Goal: Task Accomplishment & Management: Manage account settings

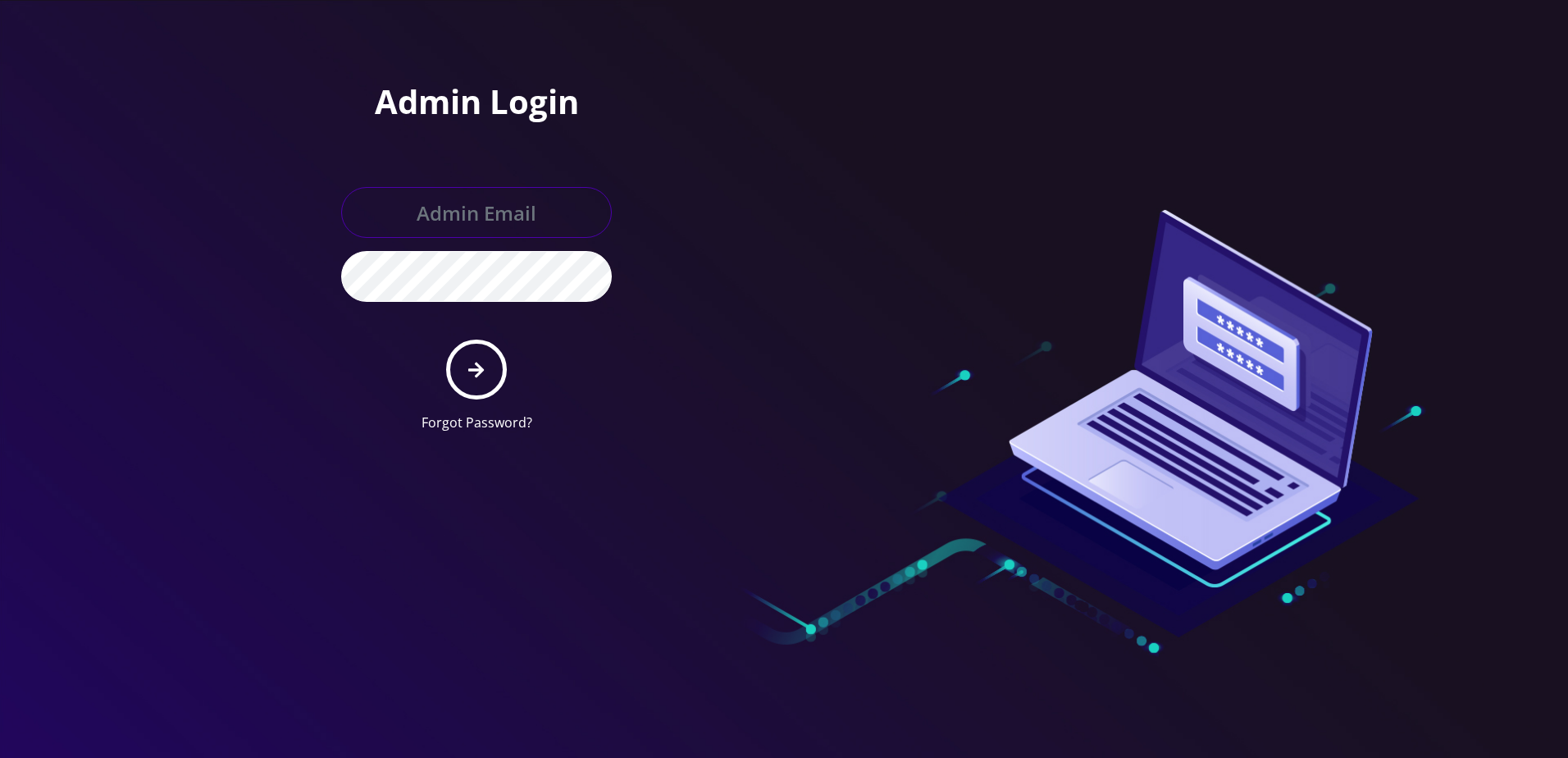
type input "larry@koshercell.org"
click at [467, 375] on button "submit" at bounding box center [476, 369] width 60 height 60
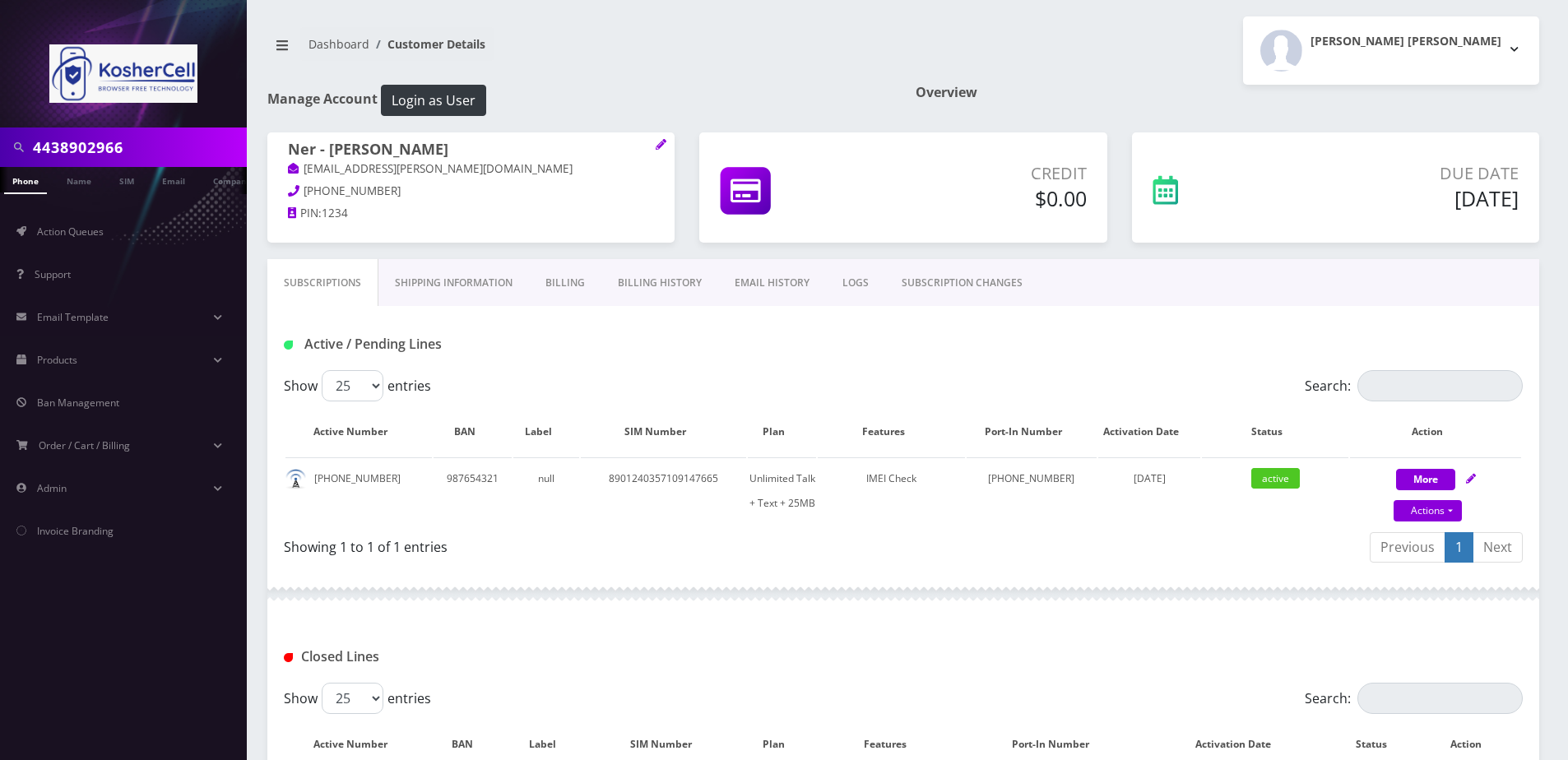
click at [167, 145] on body "4438902966 Phone Name SIM Email Company Customer Action Queues Support Email Te…" at bounding box center [784, 477] width 1568 height 953
click at [148, 150] on input "4438902966" at bounding box center [137, 147] width 209 height 32
paste input "7324738255"
type input "7324738255"
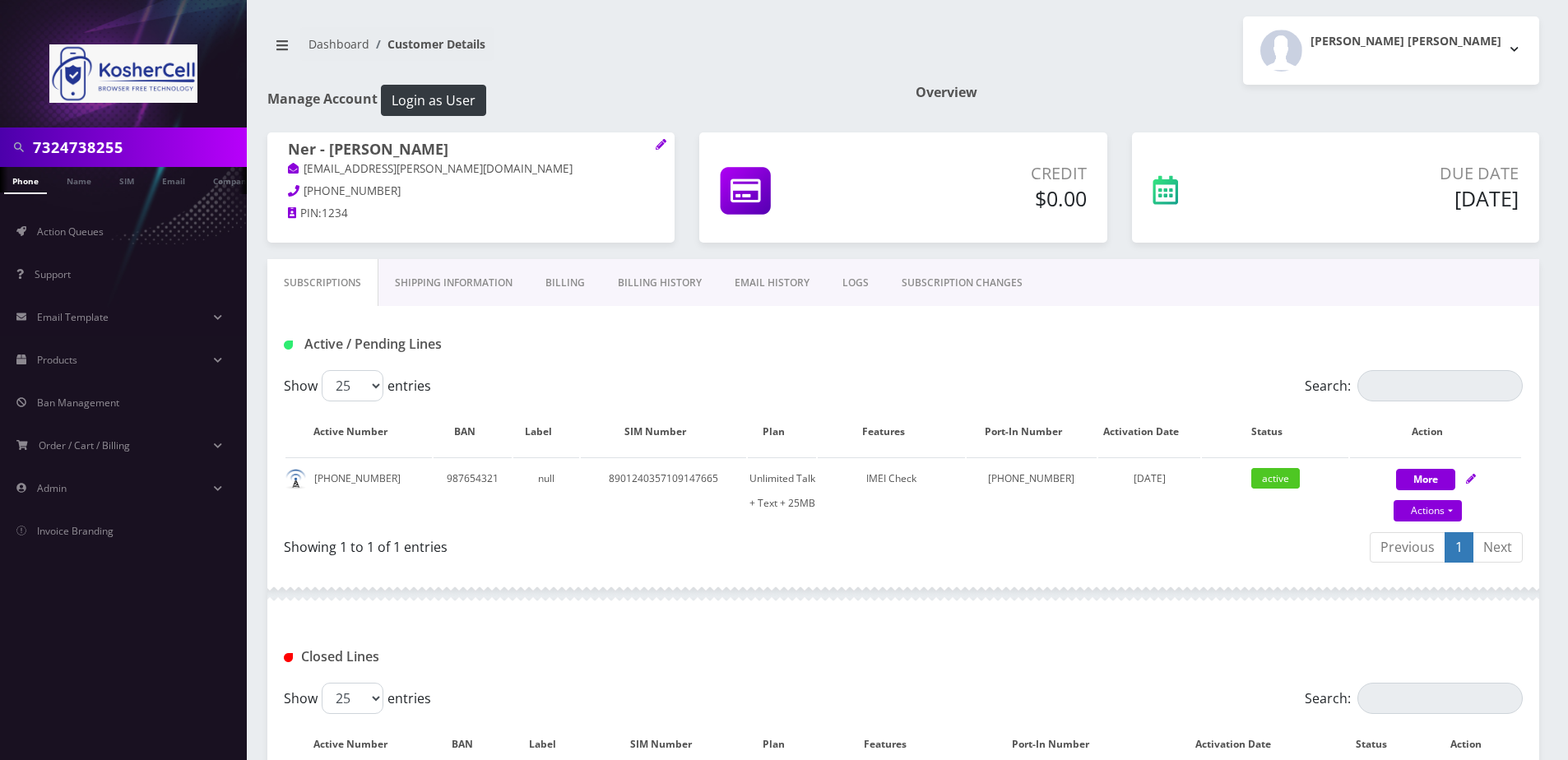
click at [23, 181] on link "Phone" at bounding box center [25, 181] width 42 height 27
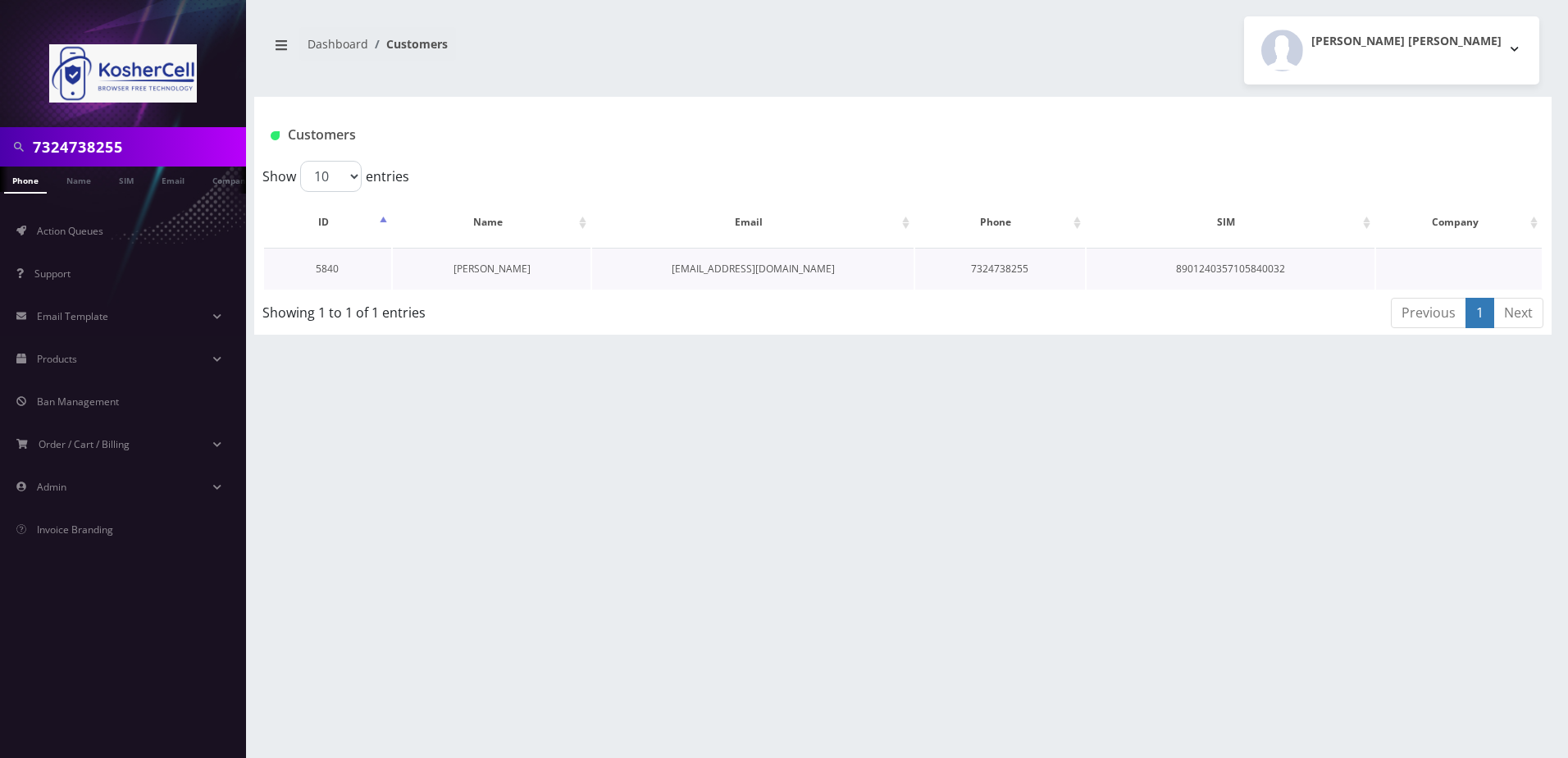
click at [521, 270] on link "Yosef Hartman" at bounding box center [492, 268] width 77 height 14
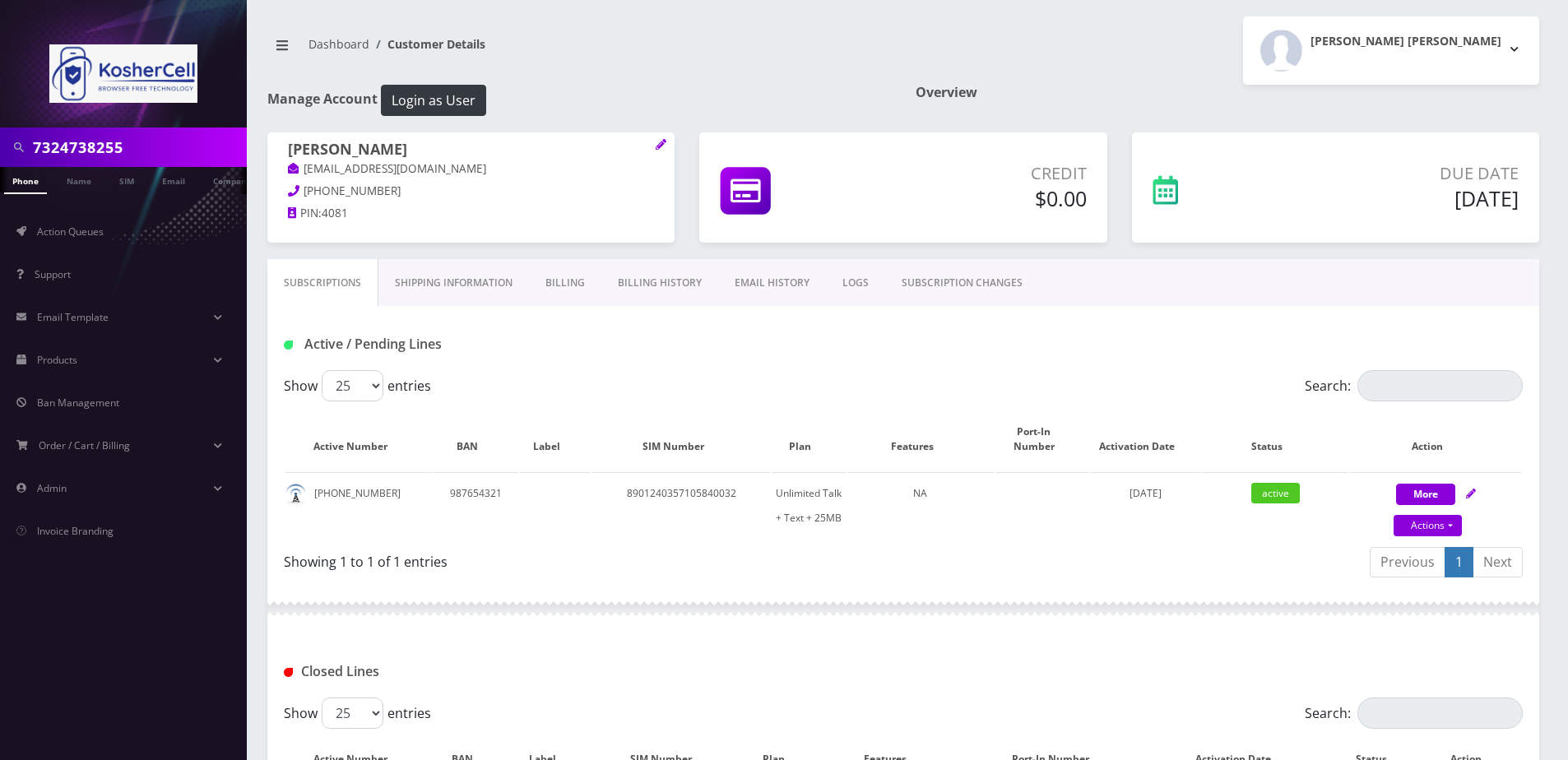
drag, startPoint x: 422, startPoint y: 283, endPoint x: 473, endPoint y: 276, distance: 51.5
click at [422, 283] on link "Shipping Information" at bounding box center [453, 283] width 151 height 48
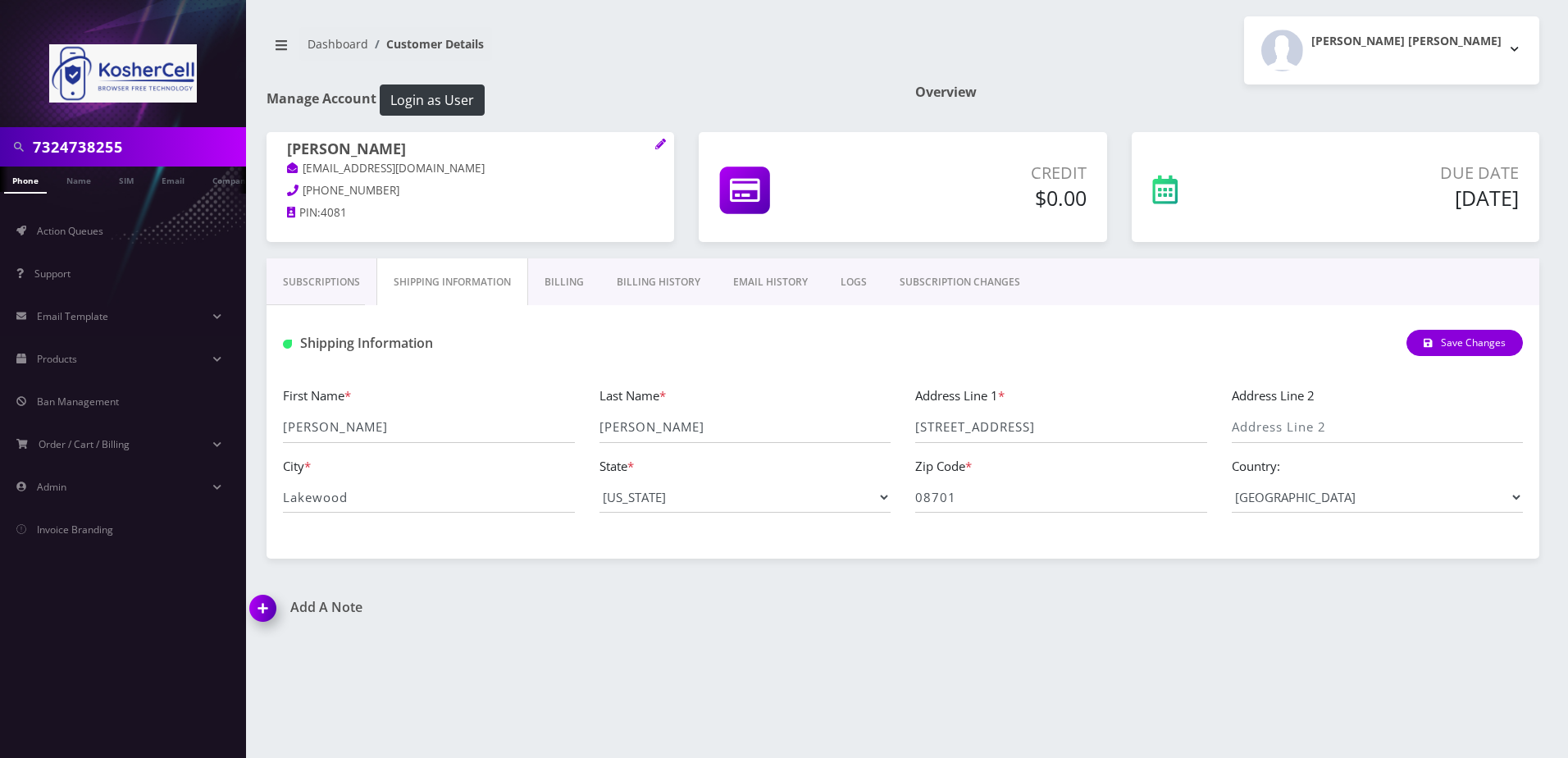
click at [680, 278] on link "Billing History" at bounding box center [658, 282] width 116 height 48
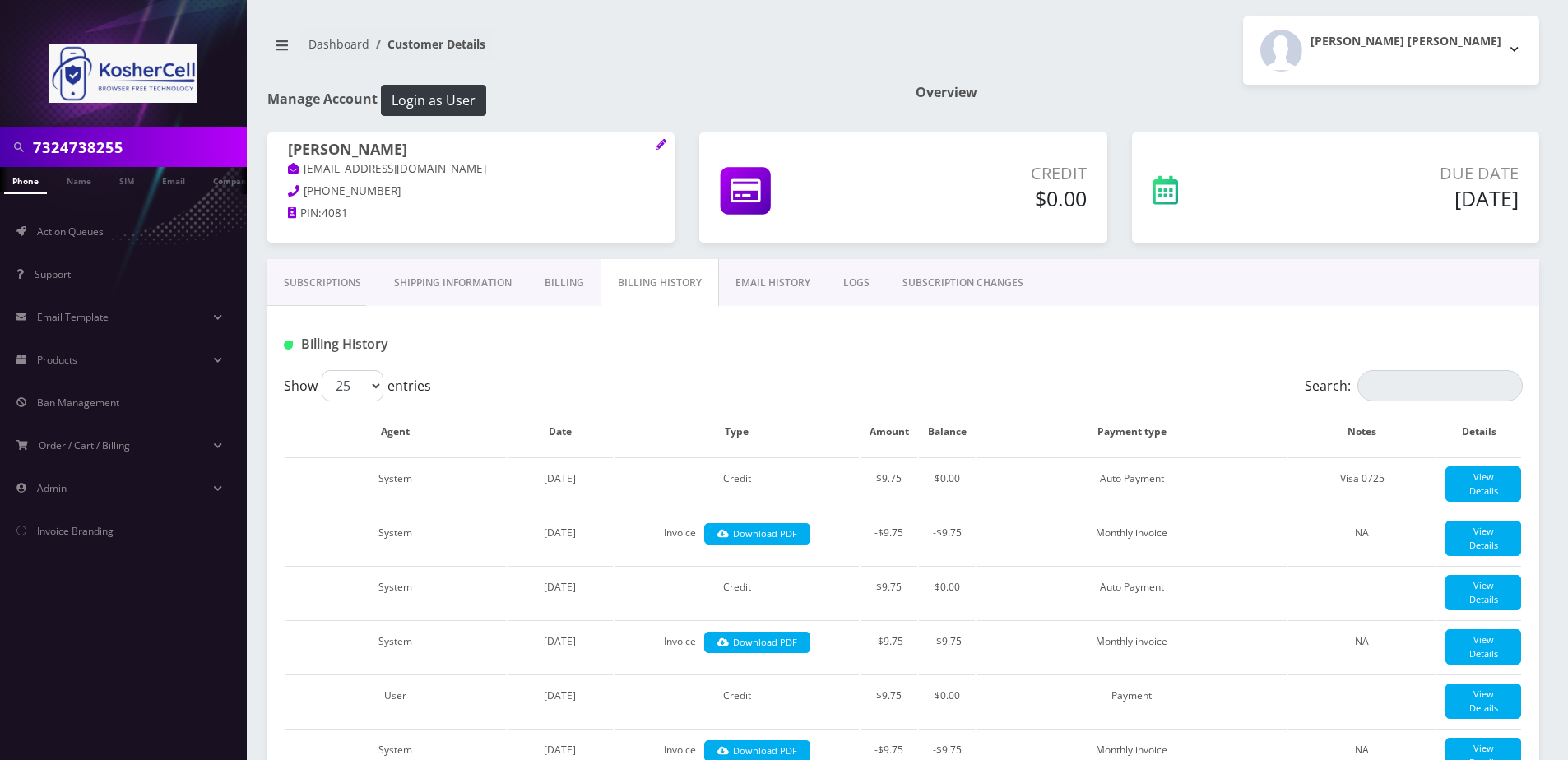
click at [782, 282] on link "EMAIL HISTORY" at bounding box center [772, 283] width 107 height 48
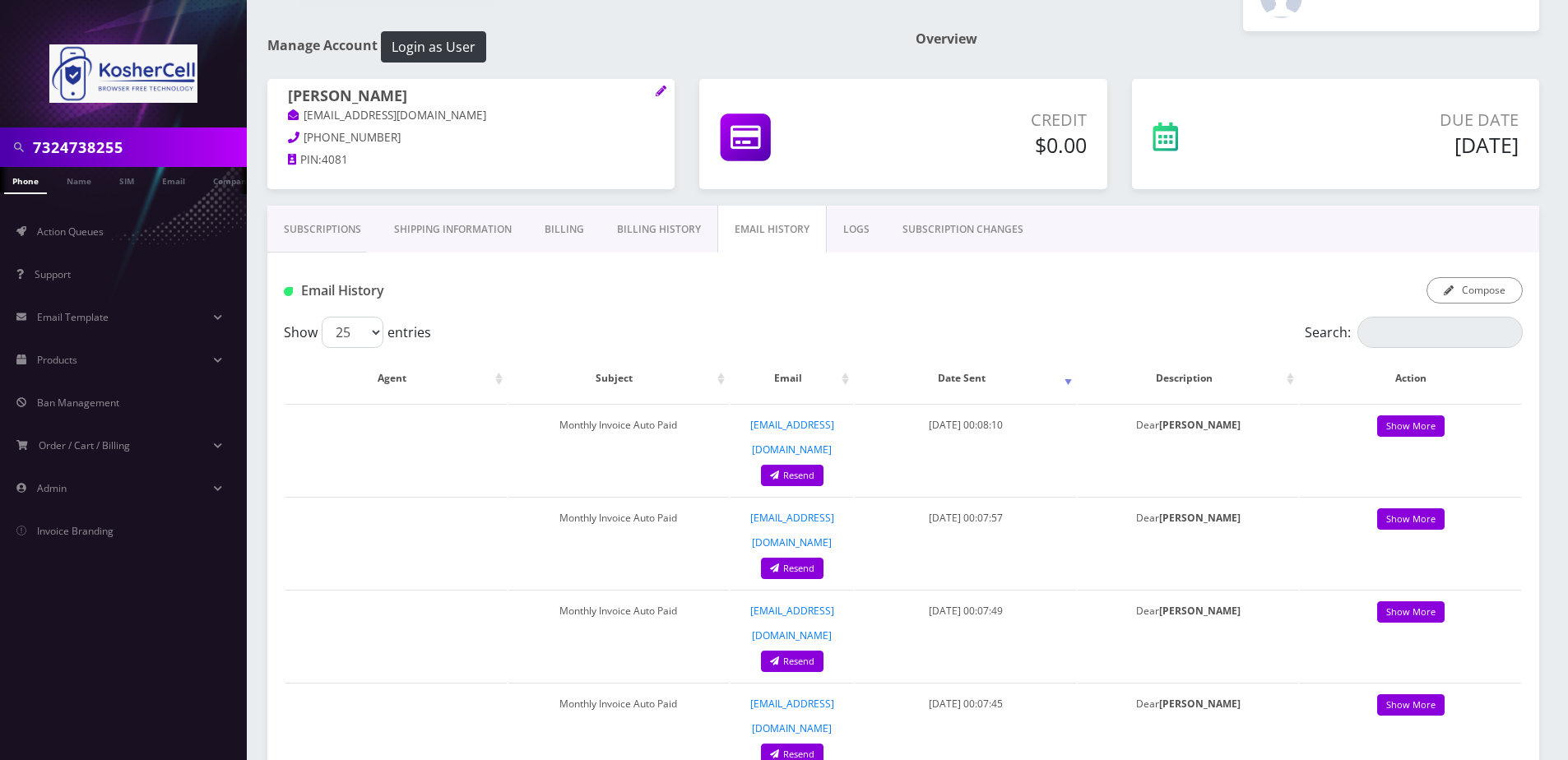
scroll to position [82, 0]
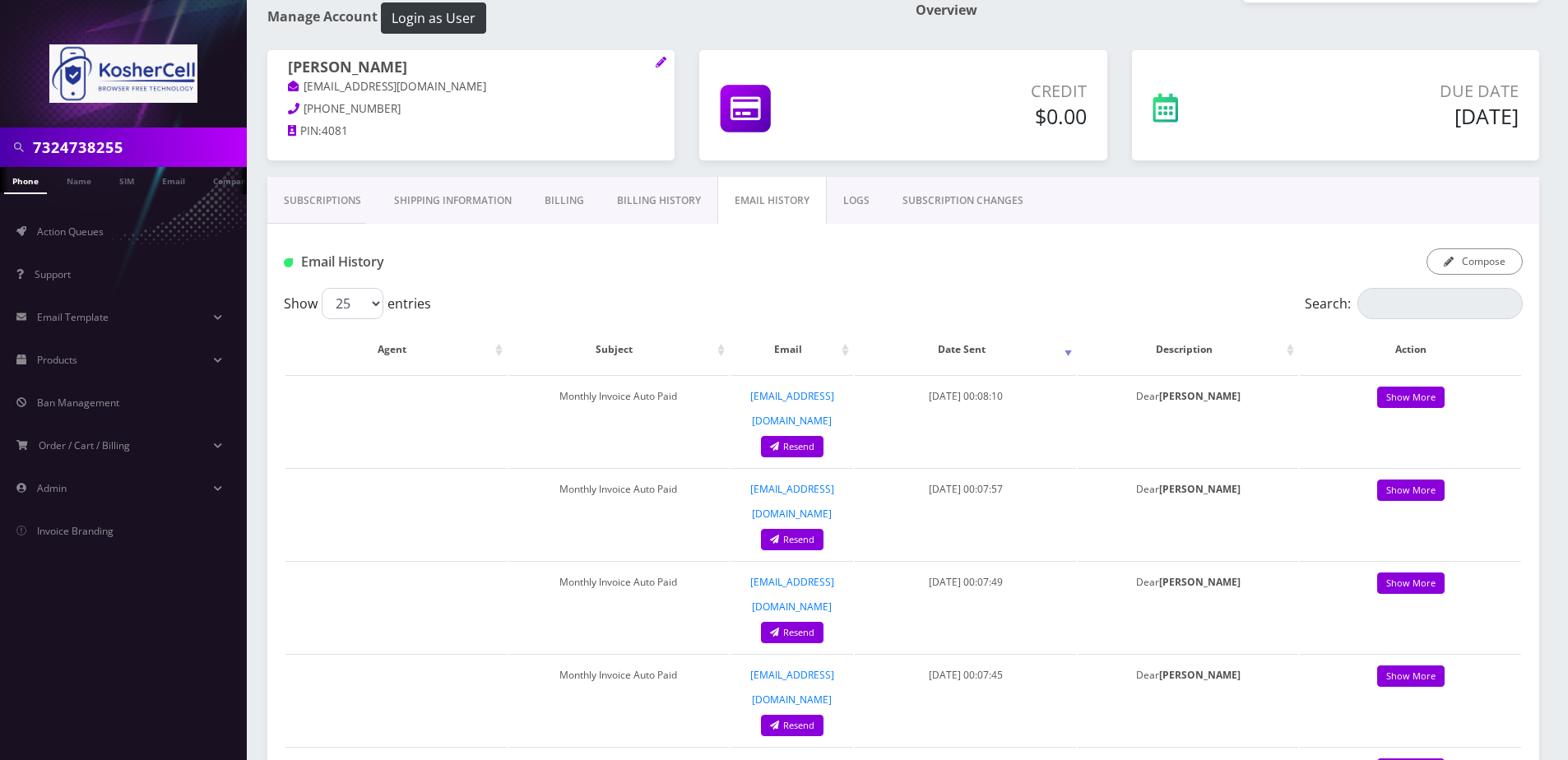
click at [659, 191] on link "Billing History" at bounding box center [658, 200] width 116 height 48
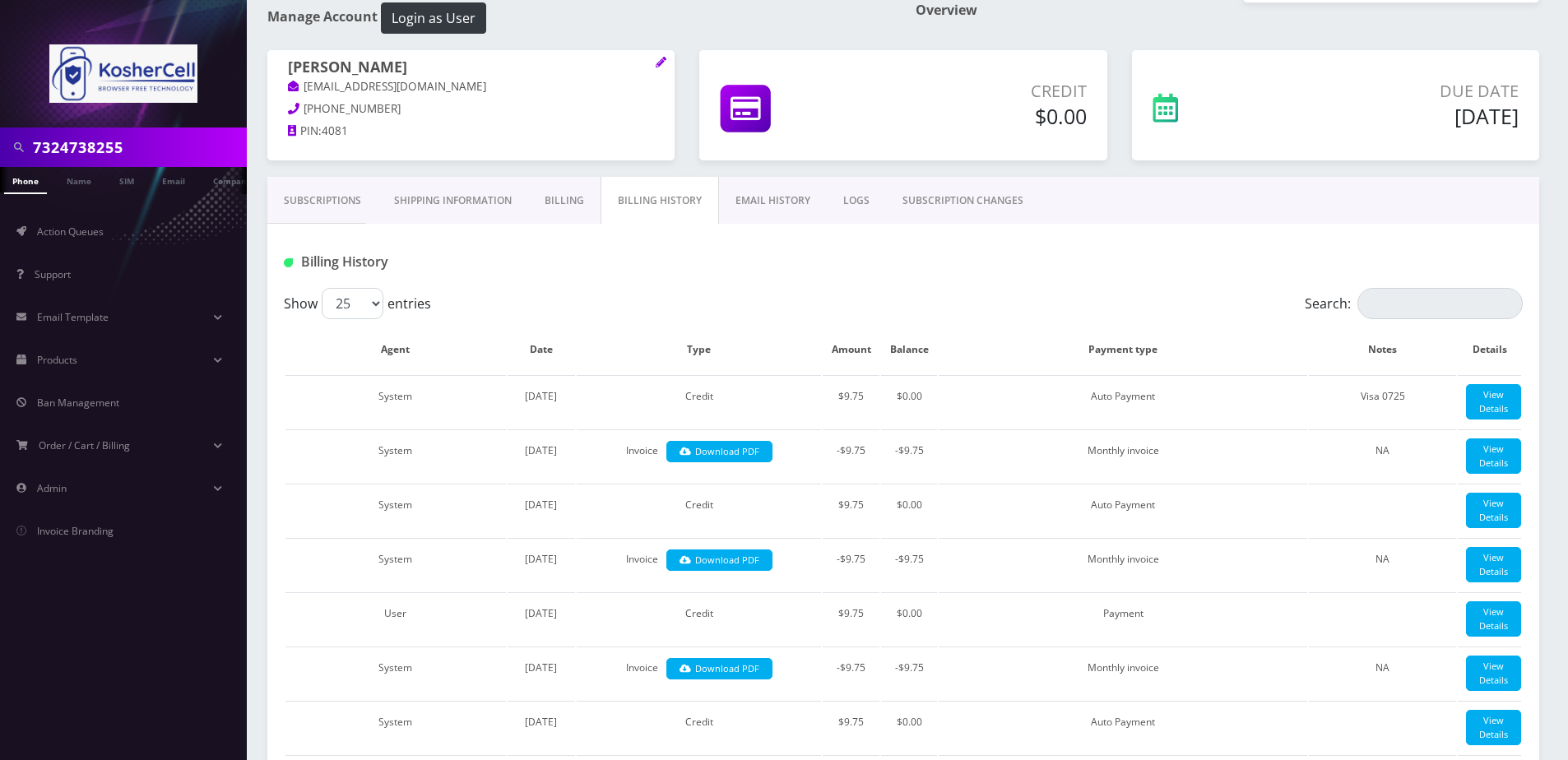
click at [560, 193] on link "Billing" at bounding box center [564, 200] width 72 height 48
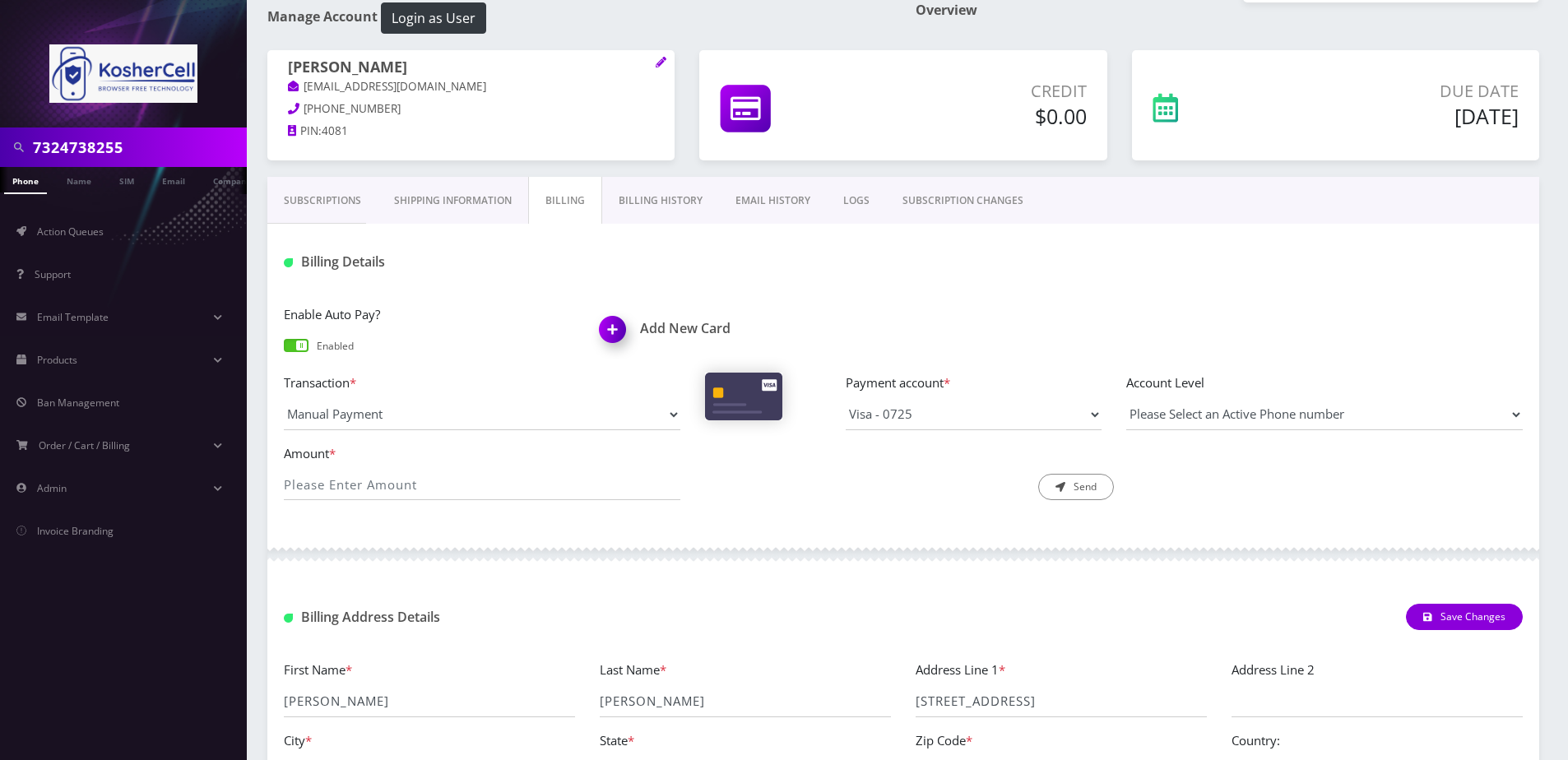
click at [488, 197] on link "Shipping Information" at bounding box center [452, 200] width 151 height 48
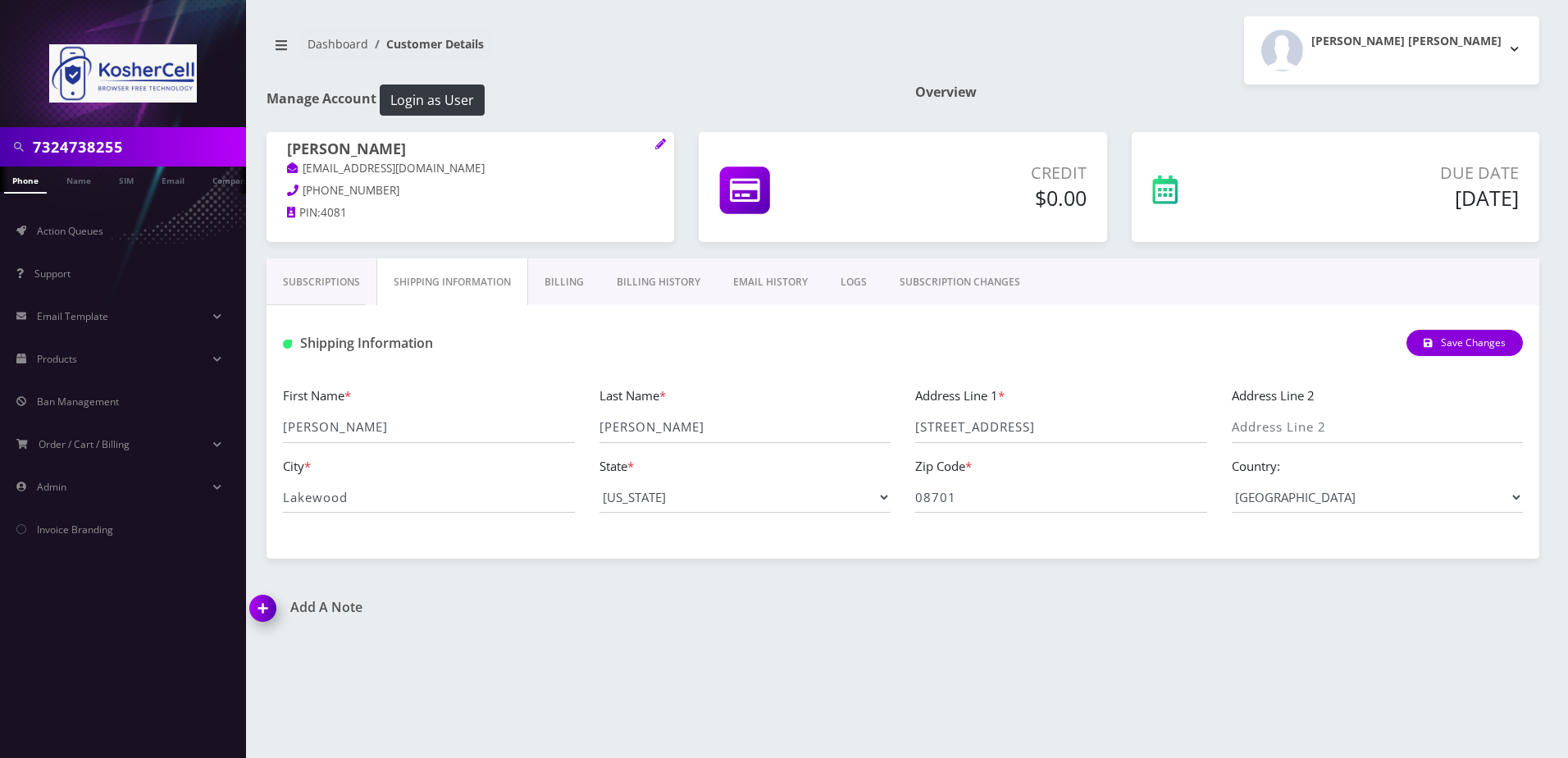
click at [572, 190] on p "[PHONE_NUMBER]" at bounding box center [470, 191] width 366 height 18
click at [571, 267] on link "Billing" at bounding box center [564, 282] width 72 height 48
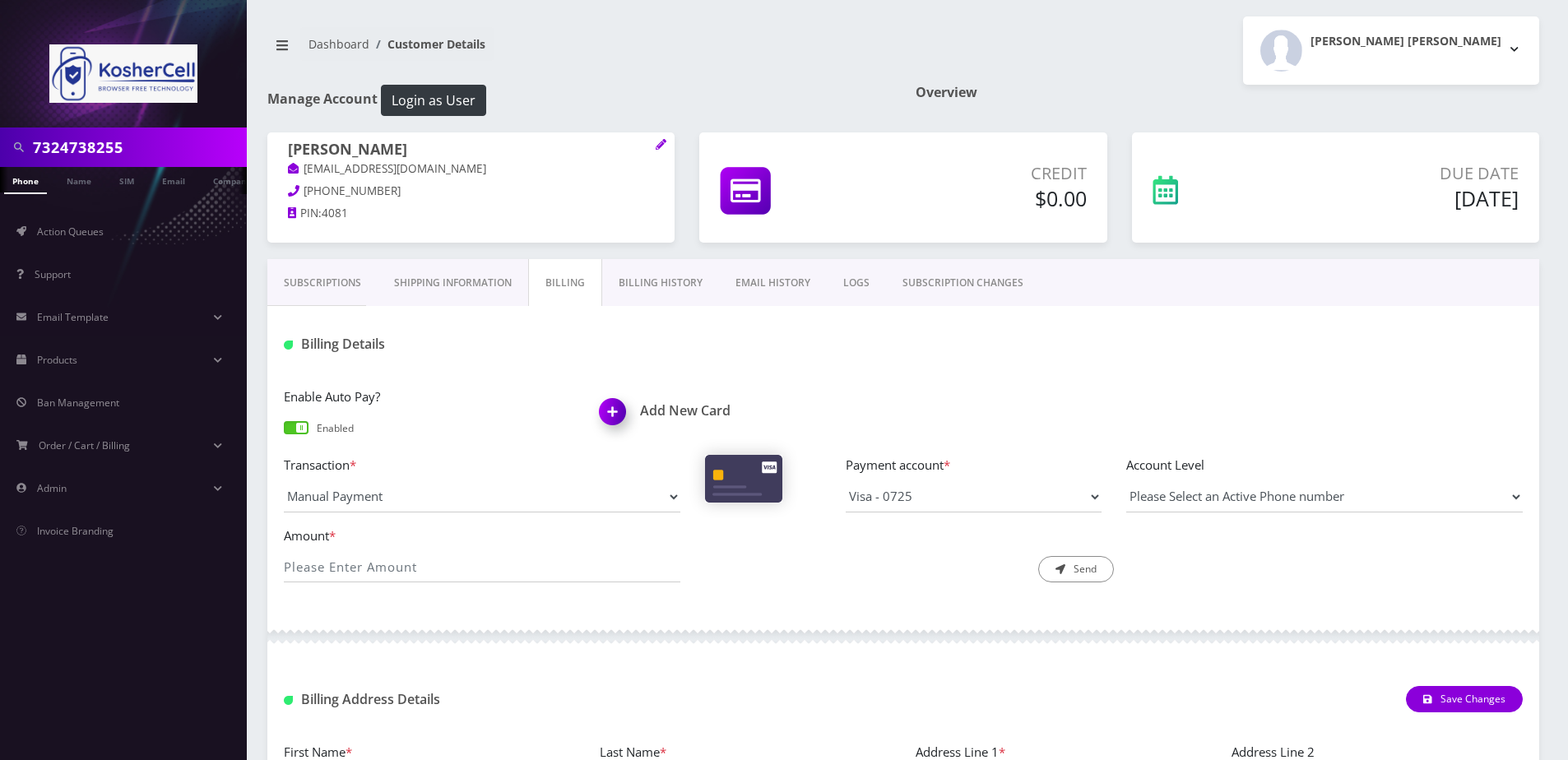
click at [616, 411] on img at bounding box center [616, 417] width 49 height 49
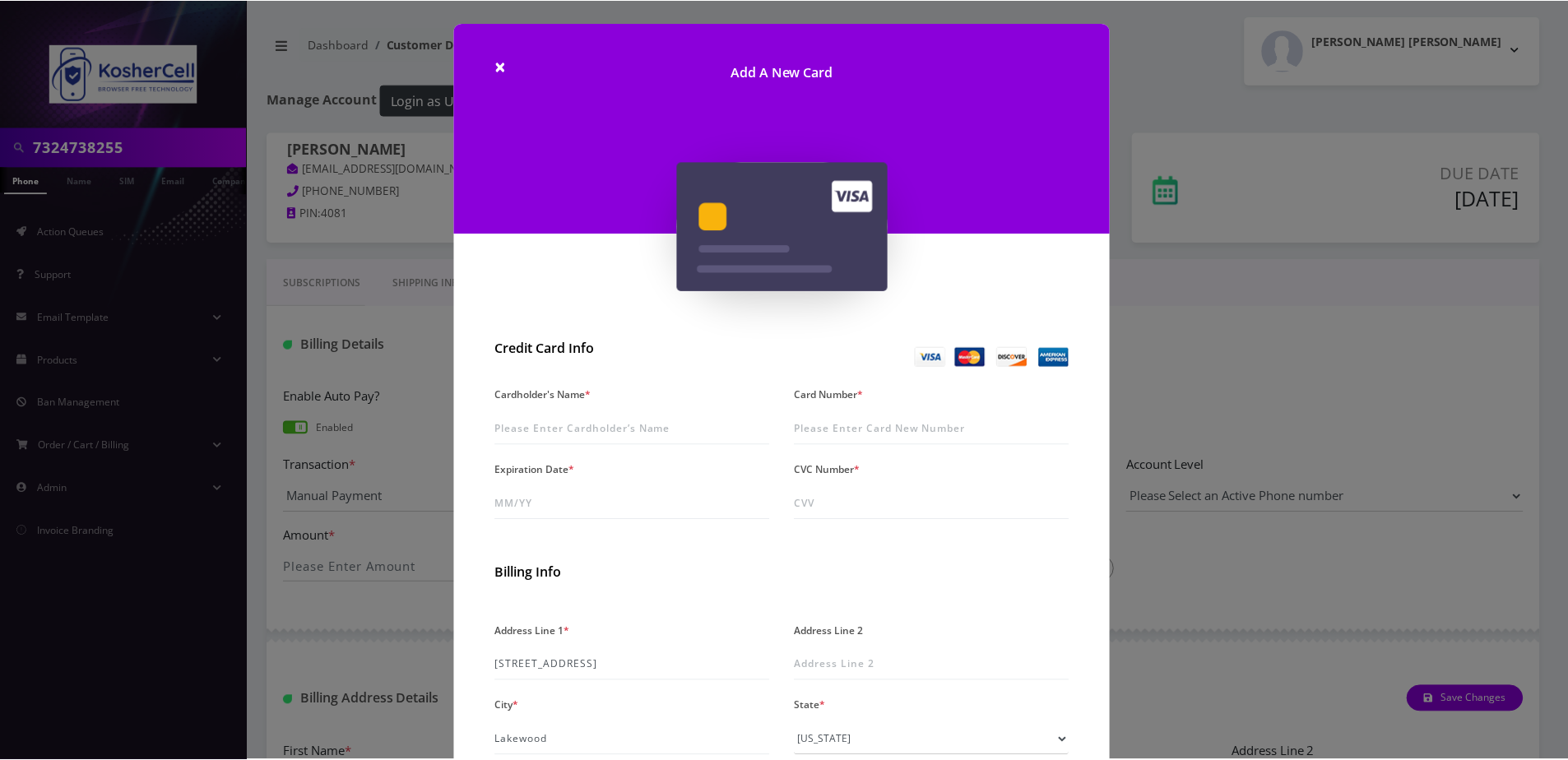
scroll to position [82, 0]
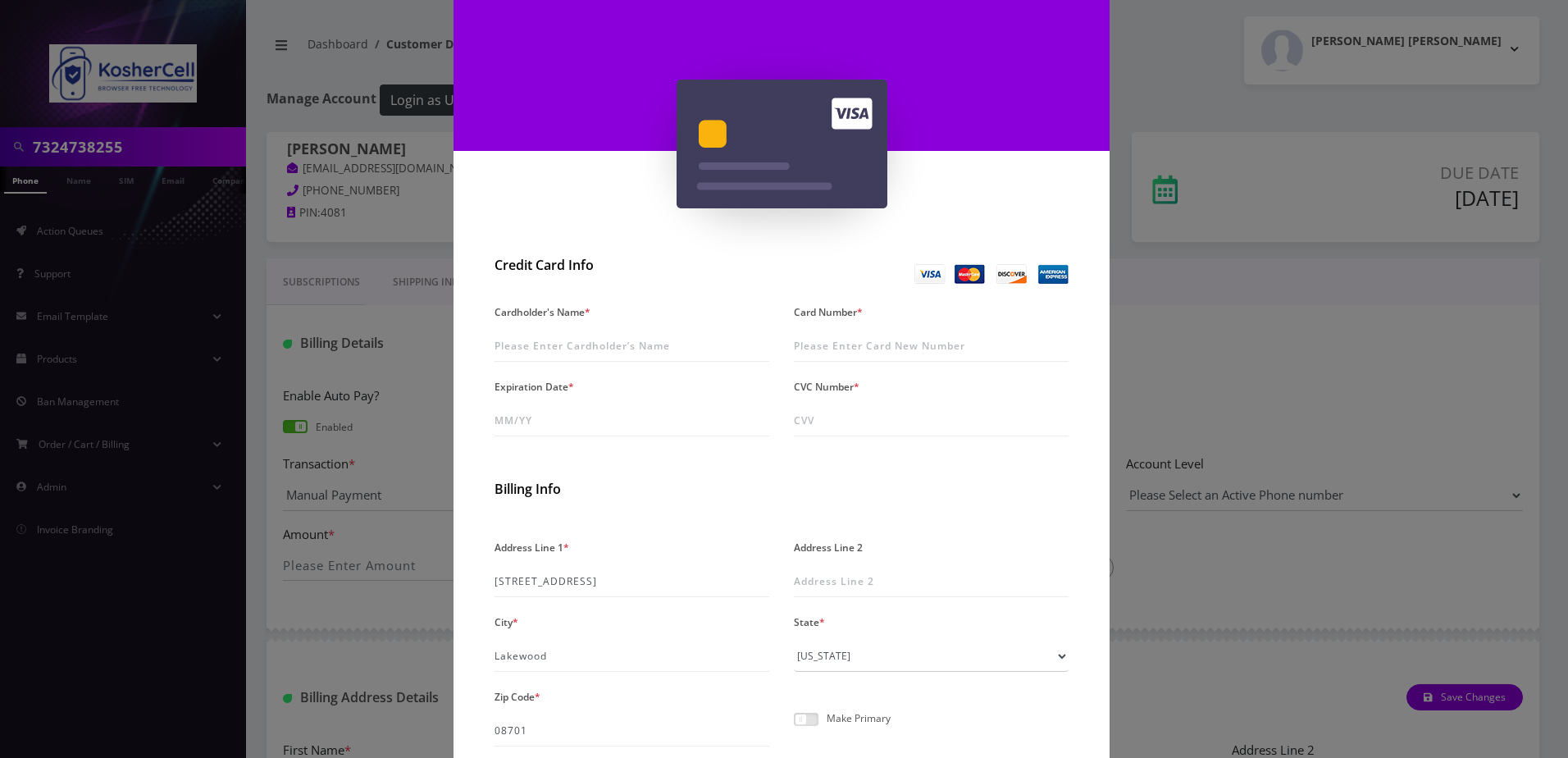
click at [1257, 366] on div "× Add A New Card Credit Card Info Cardholder's Name * Card Number * Expiration …" at bounding box center [784, 379] width 1568 height 758
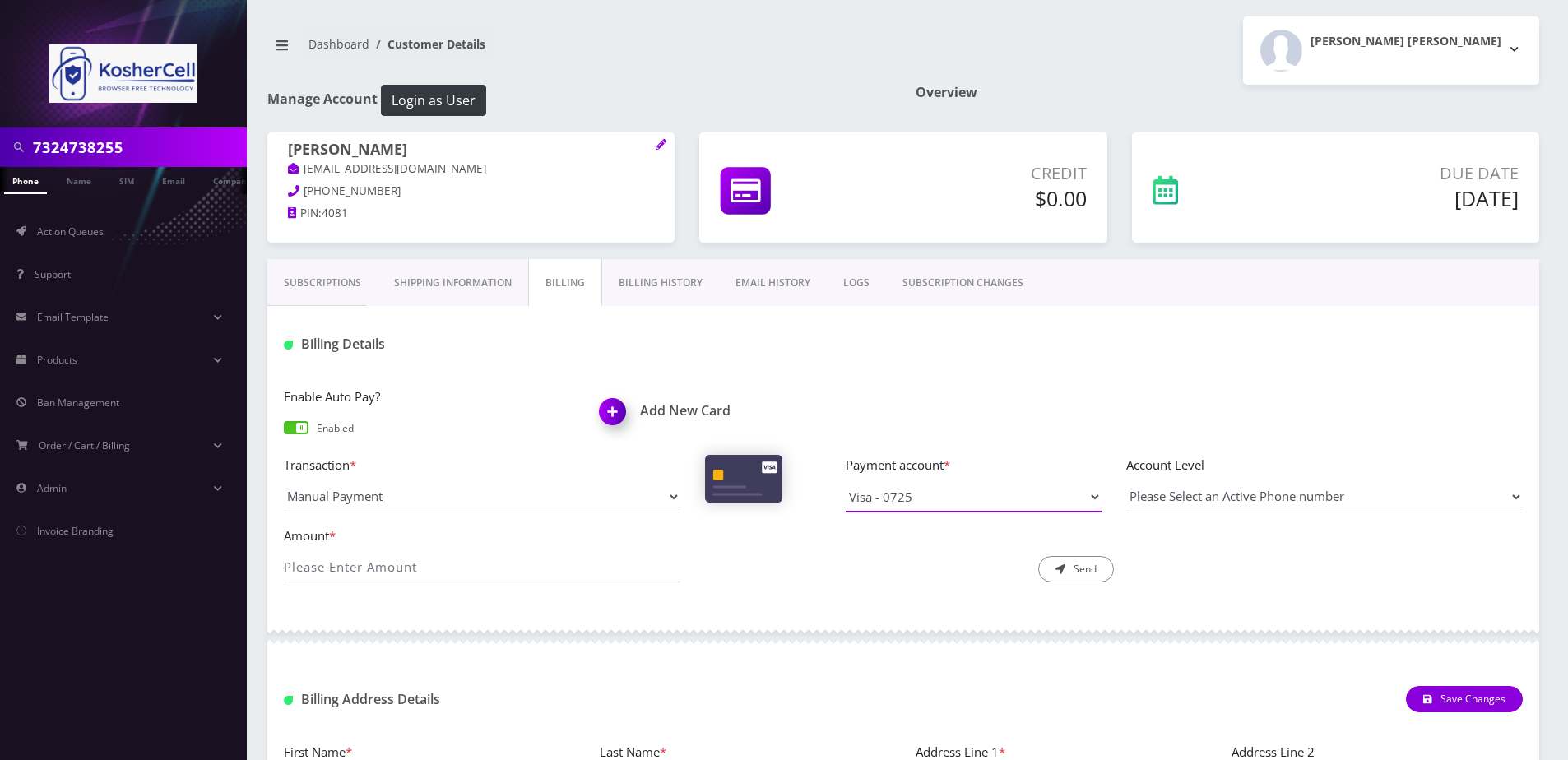
click at [936, 499] on select "Visa - 0725 Master - 4017" at bounding box center [973, 496] width 255 height 32
click at [463, 286] on link "Shipping Information" at bounding box center [452, 283] width 151 height 48
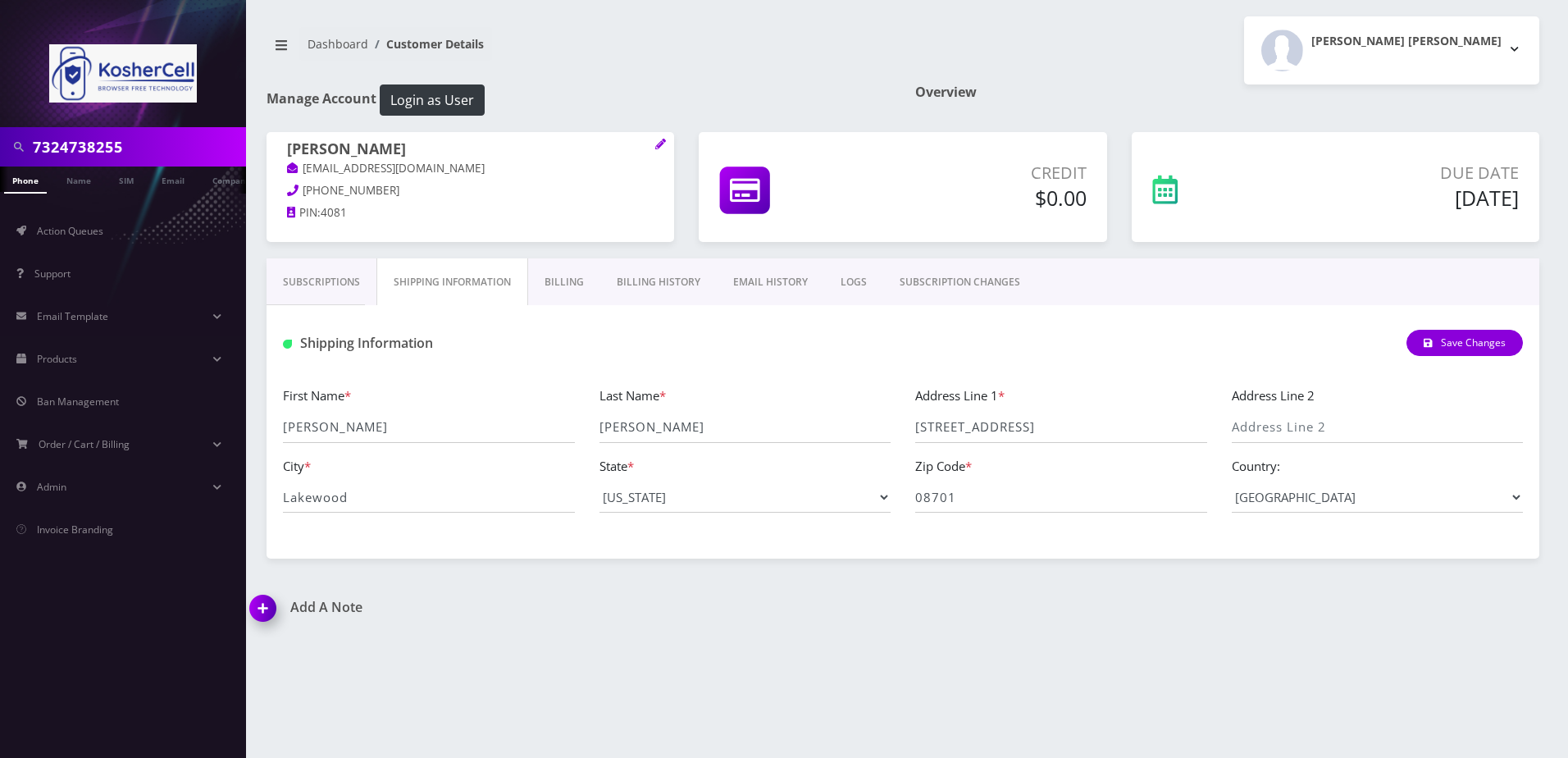
click at [650, 277] on link "Billing History" at bounding box center [658, 282] width 116 height 48
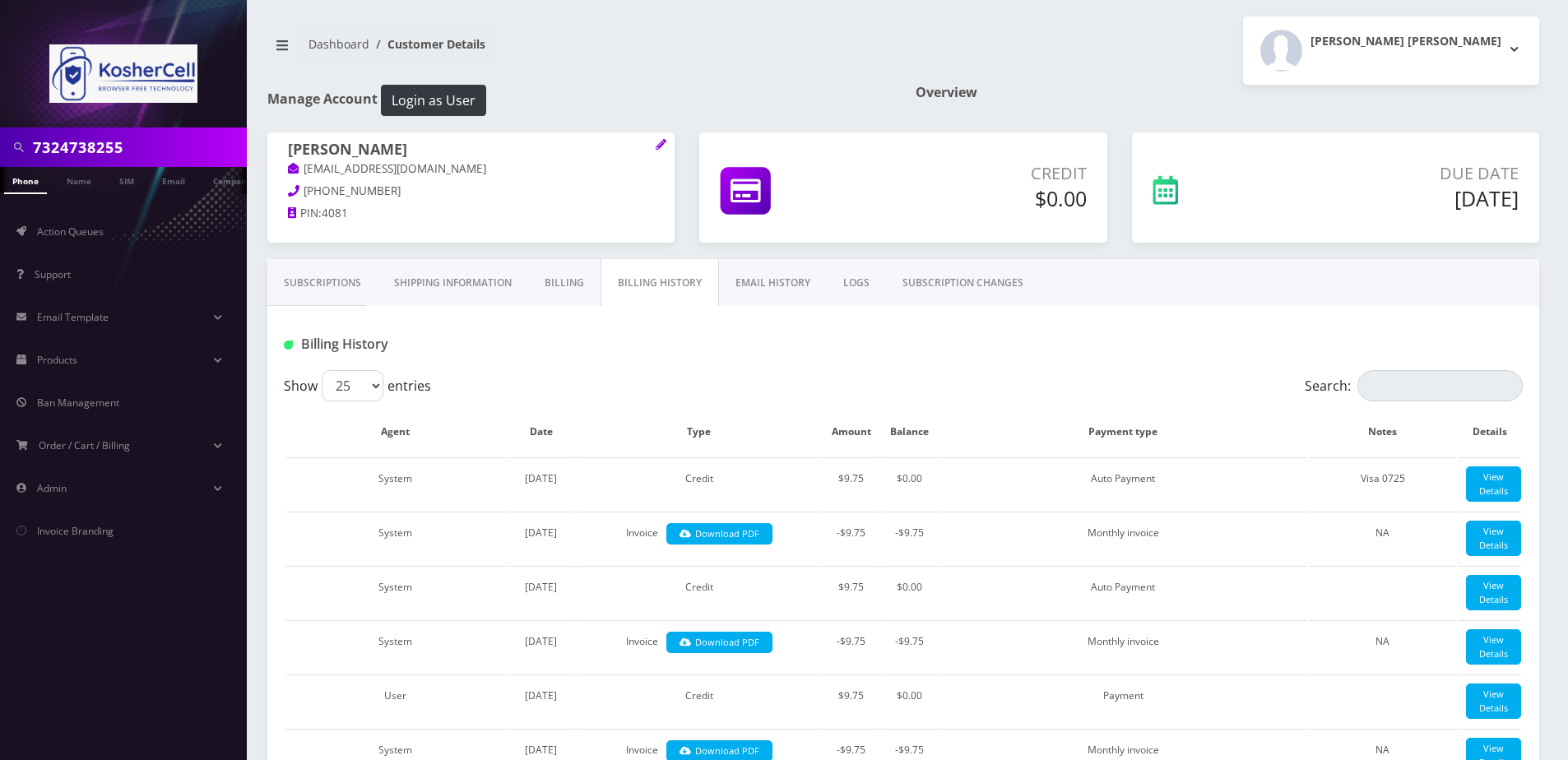
click at [558, 292] on link "Billing" at bounding box center [564, 283] width 72 height 48
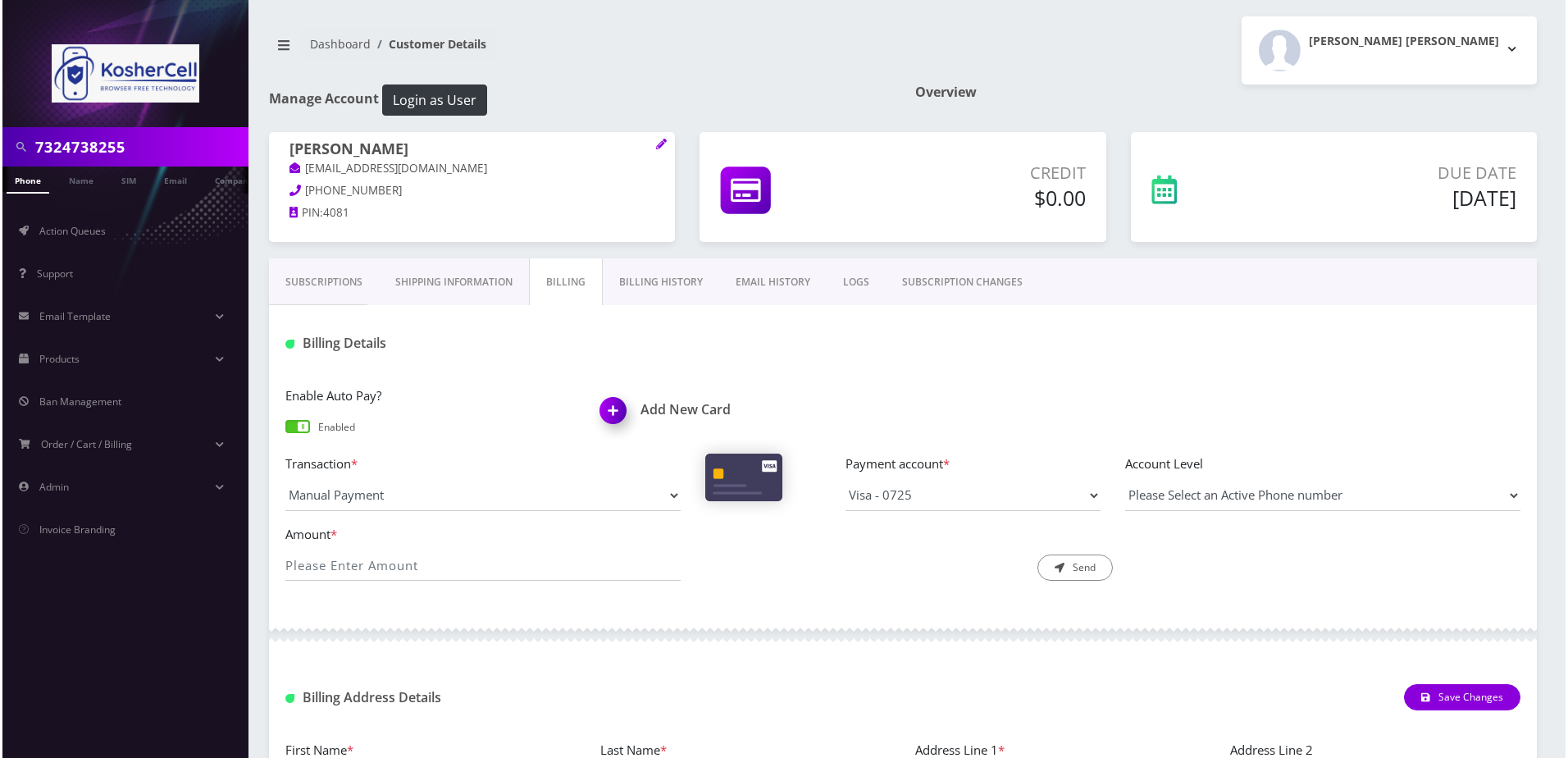
scroll to position [82, 0]
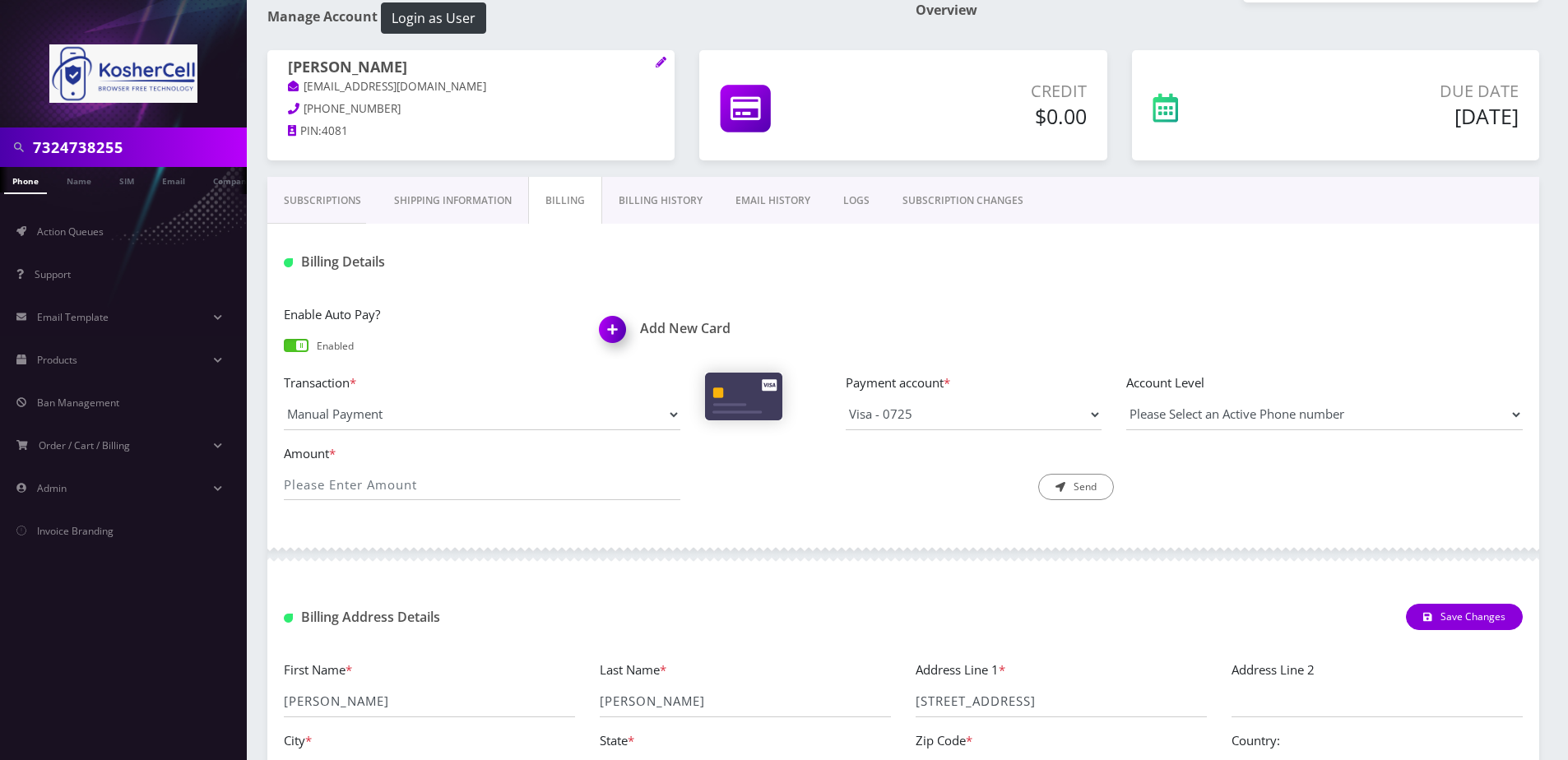
click at [668, 329] on h1 "Add New Card" at bounding box center [745, 328] width 292 height 15
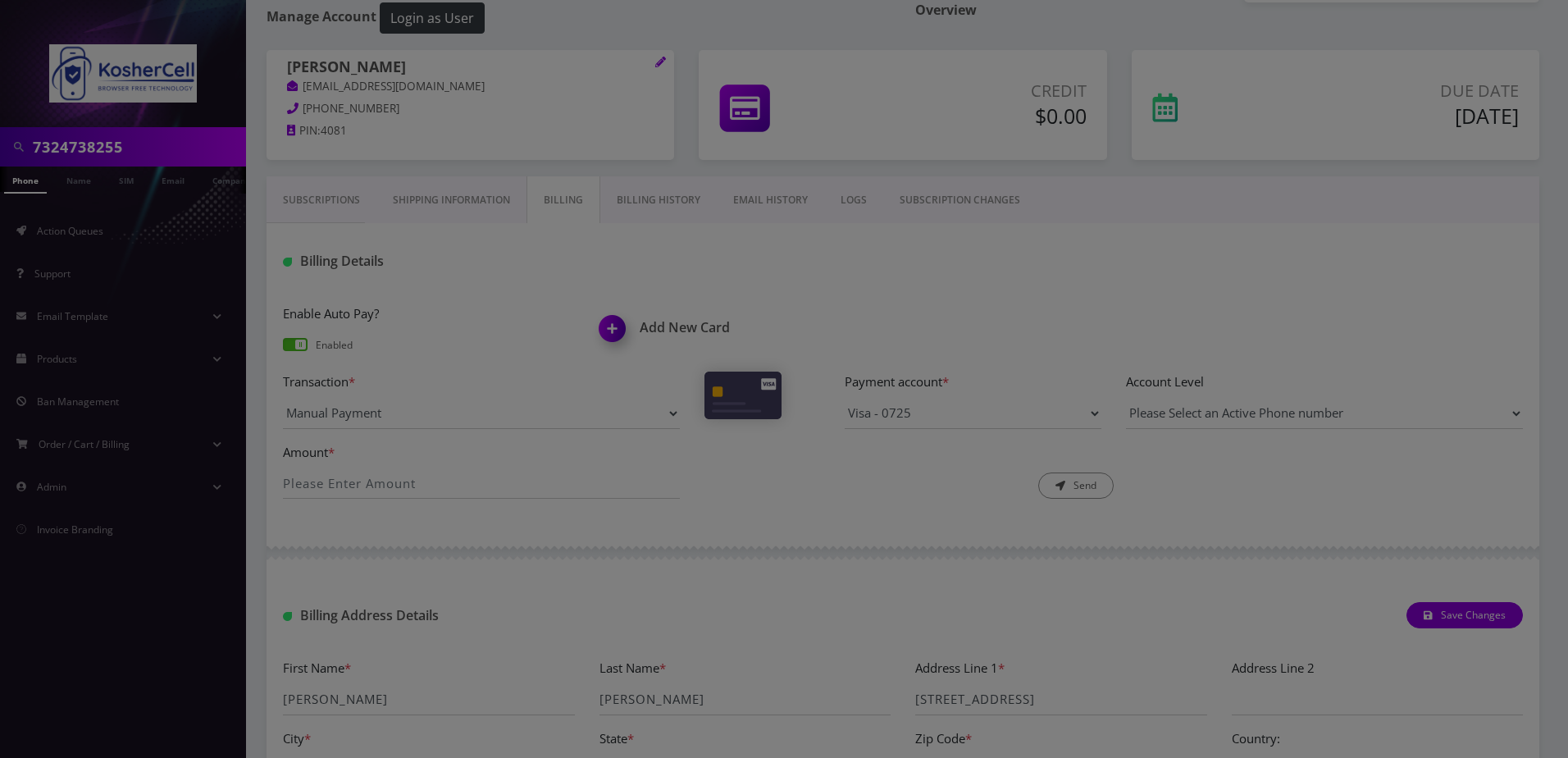
scroll to position [0, 0]
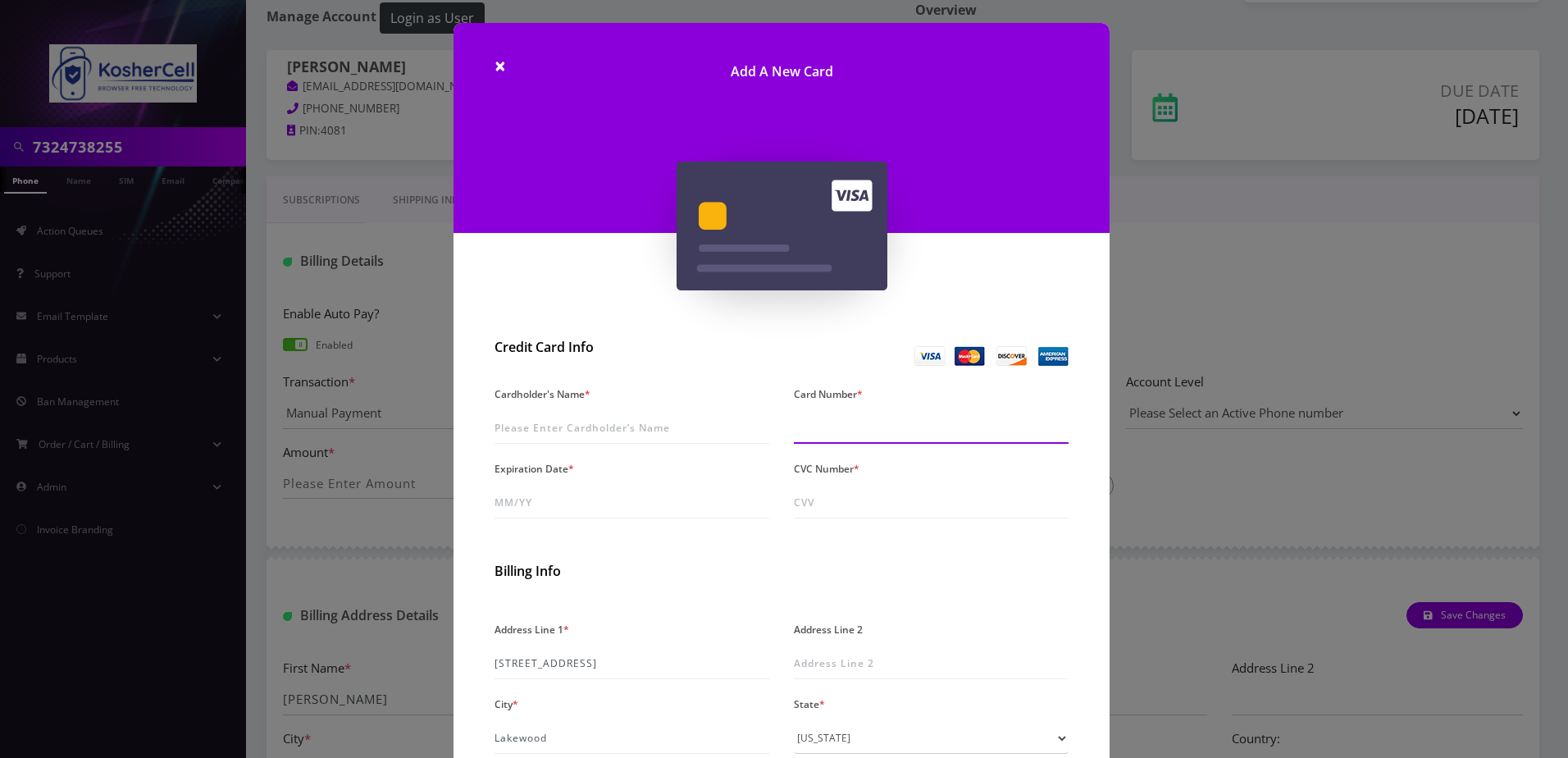
click at [871, 426] on input "Card Number *" at bounding box center [931, 428] width 275 height 32
type input "[CREDIT_CARD_NUMBER]"
type input "0m/yy"
type input "04/30"
type input "421"
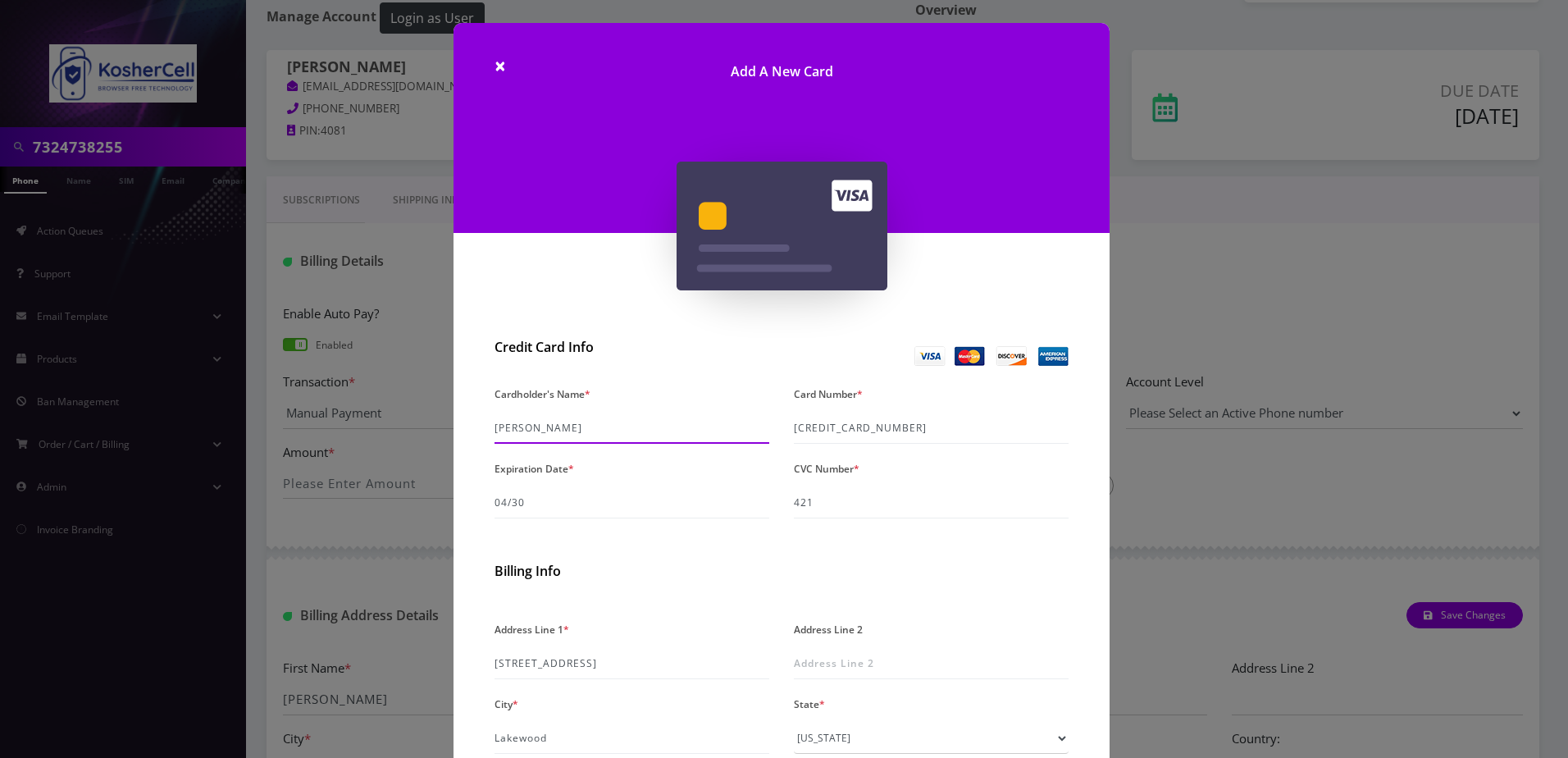
type input "[PERSON_NAME]"
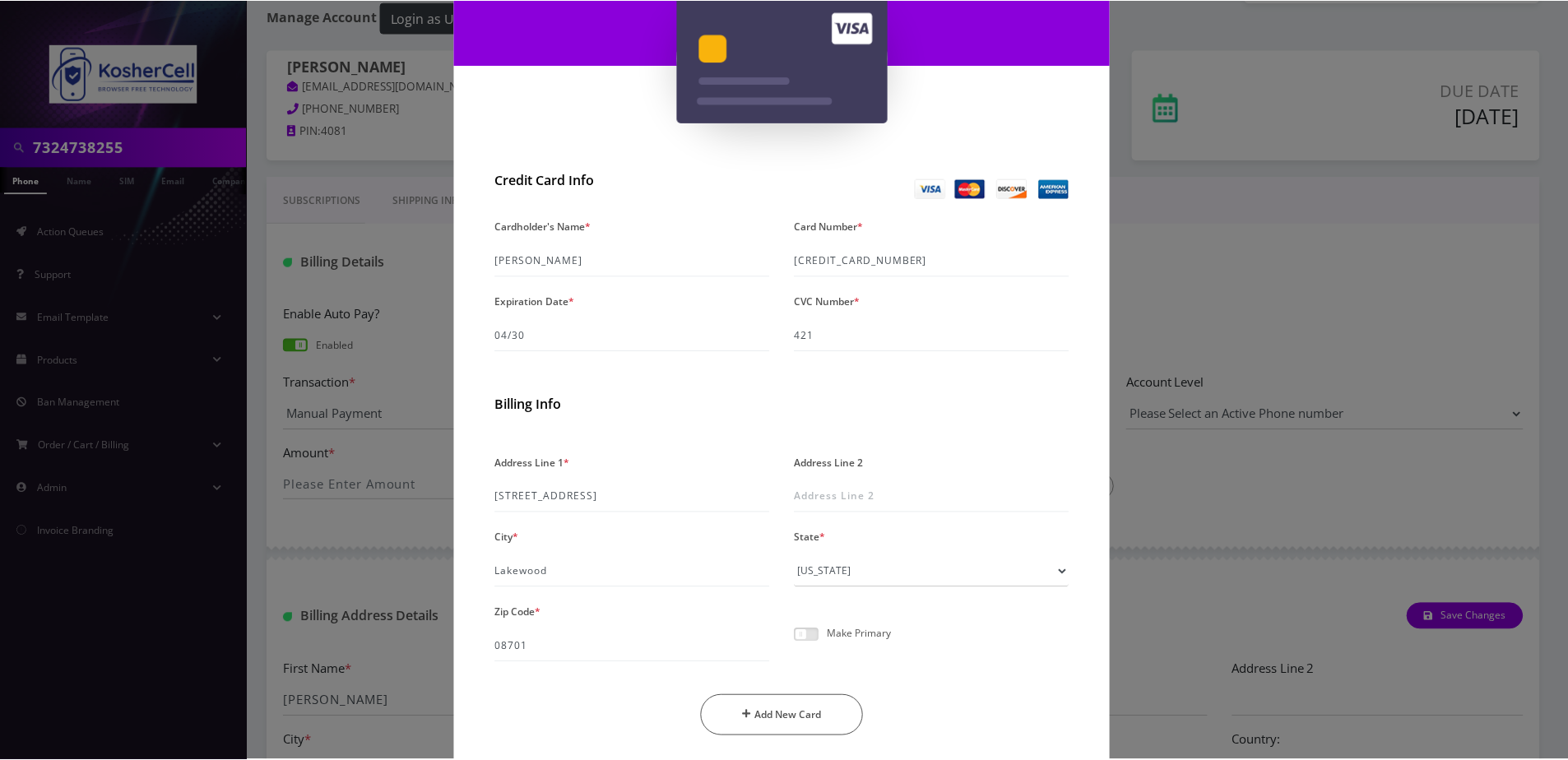
scroll to position [222, 0]
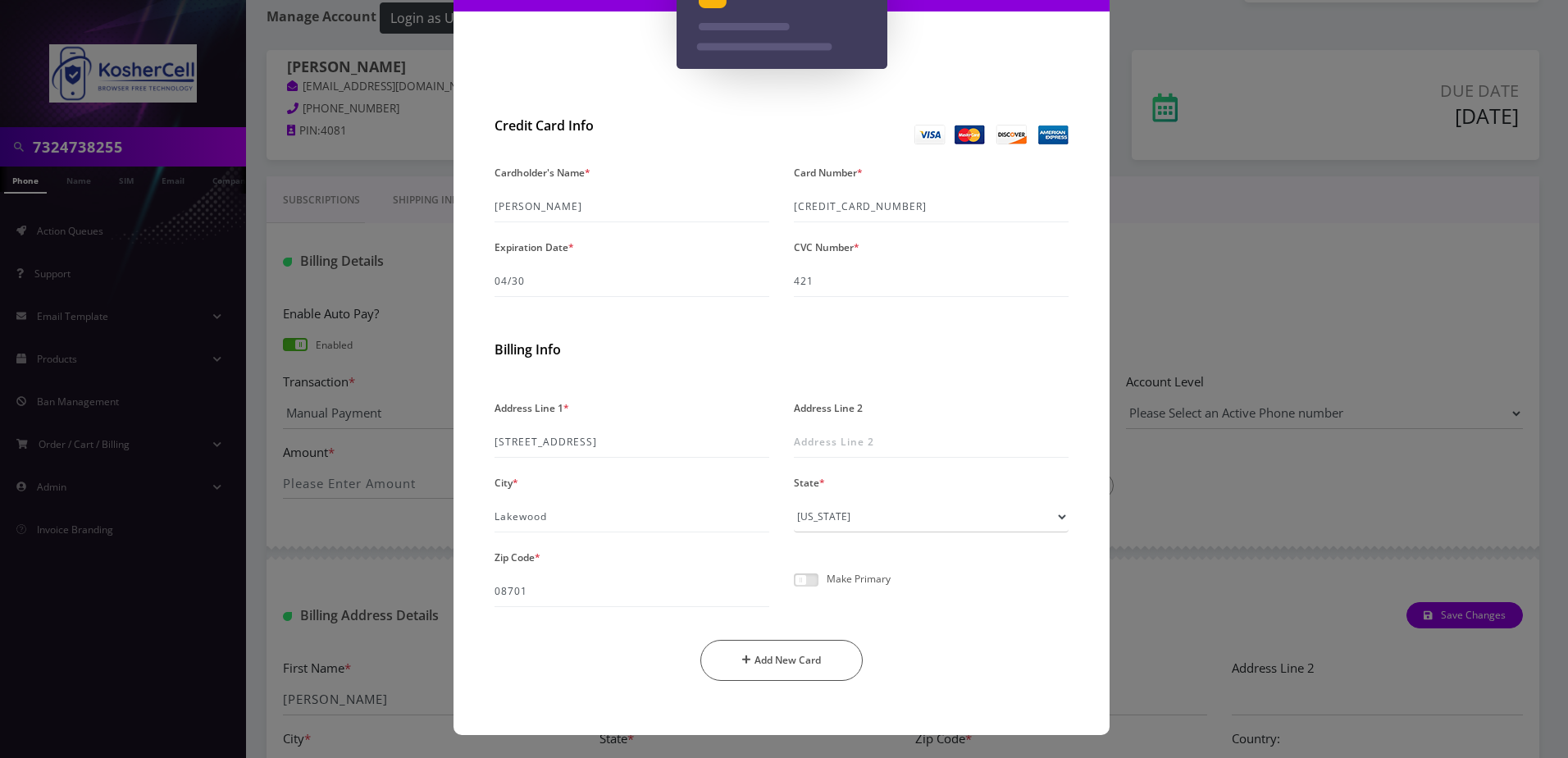
click at [803, 584] on span at bounding box center [806, 580] width 24 height 14
click at [794, 589] on input "checkbox" at bounding box center [794, 589] width 0 height 0
click at [777, 661] on button "Add New Card" at bounding box center [781, 661] width 163 height 41
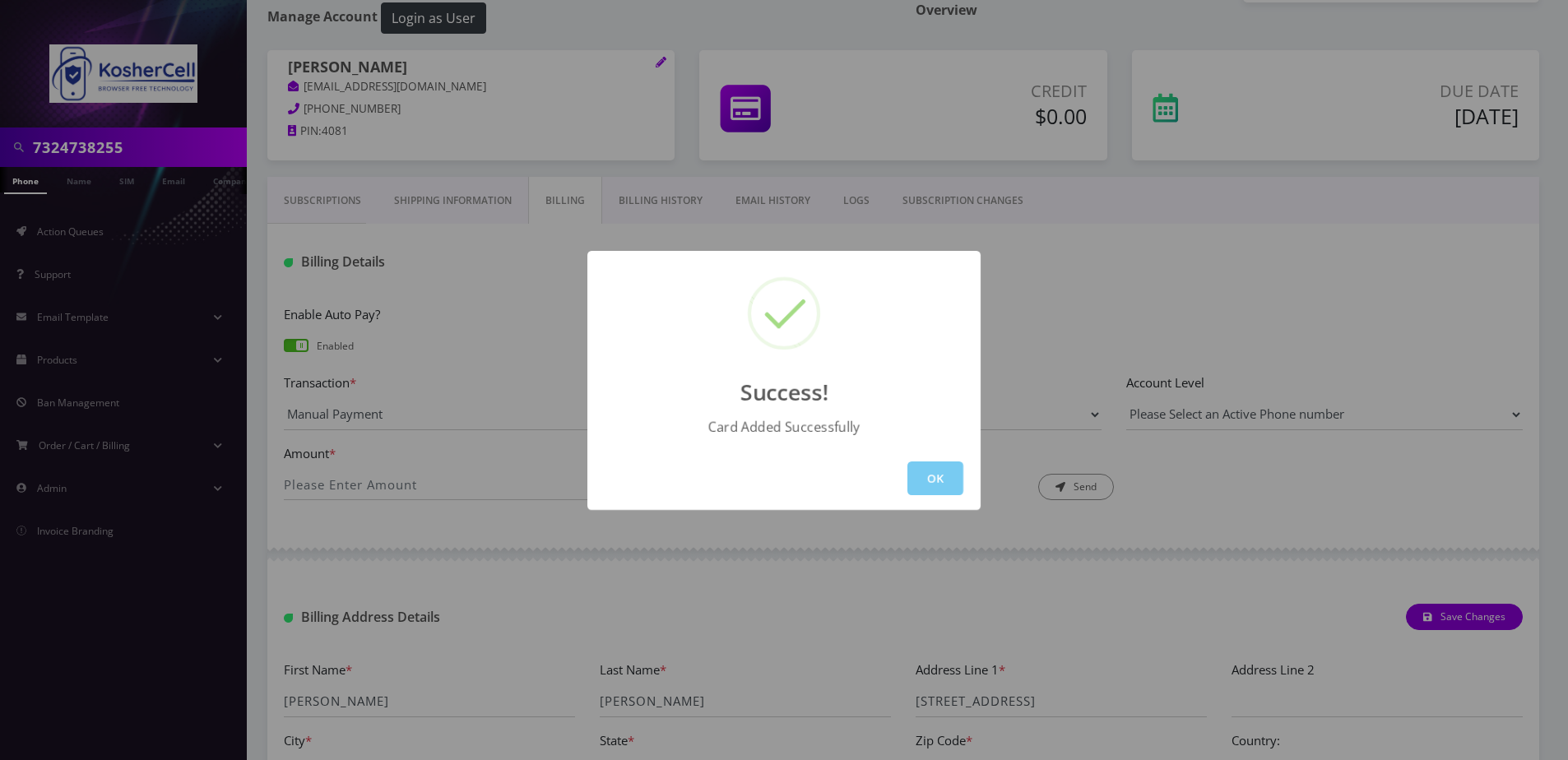
click at [951, 483] on button "OK" at bounding box center [935, 477] width 56 height 33
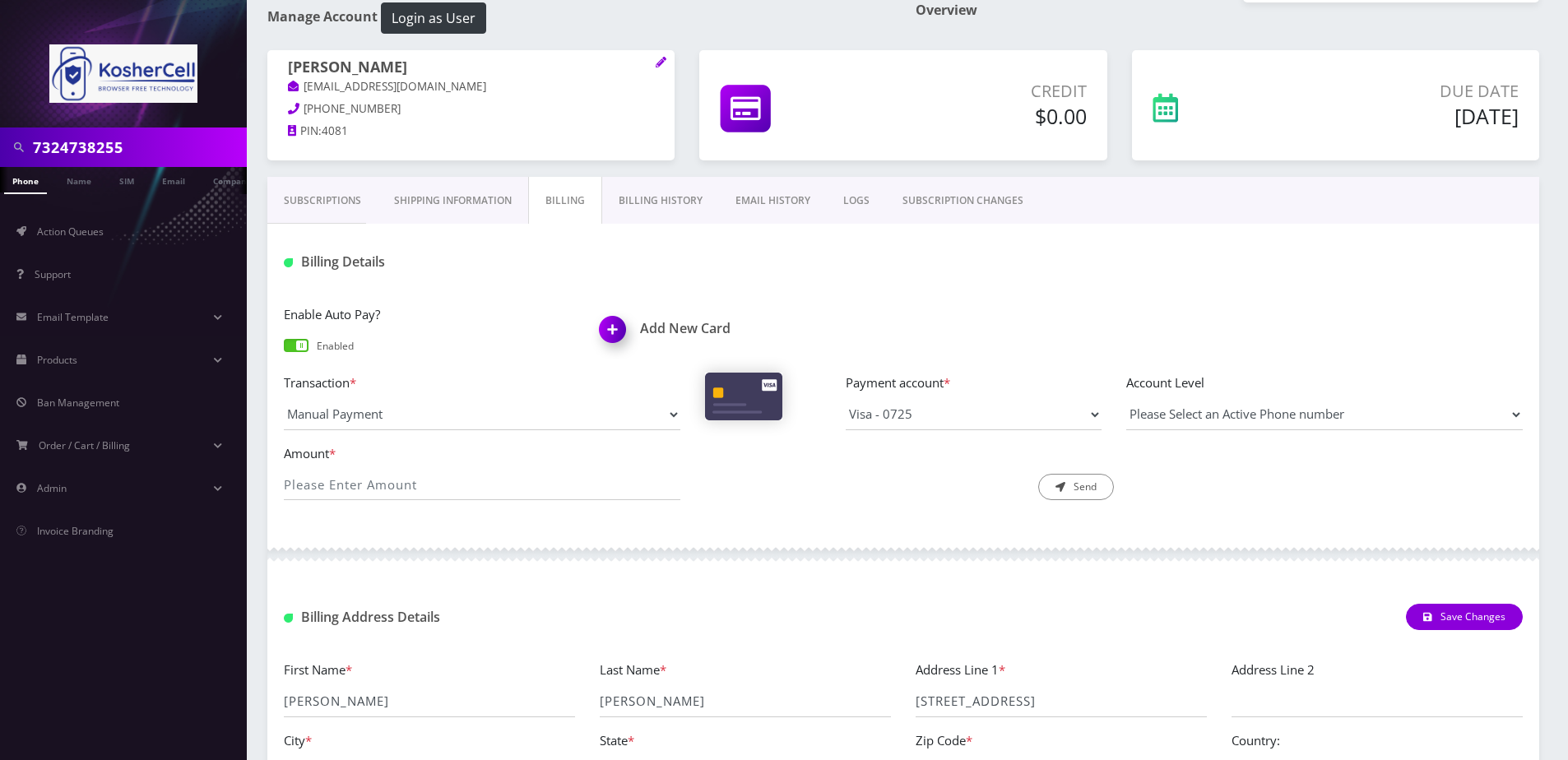
click at [620, 199] on link "Billing History" at bounding box center [660, 200] width 116 height 48
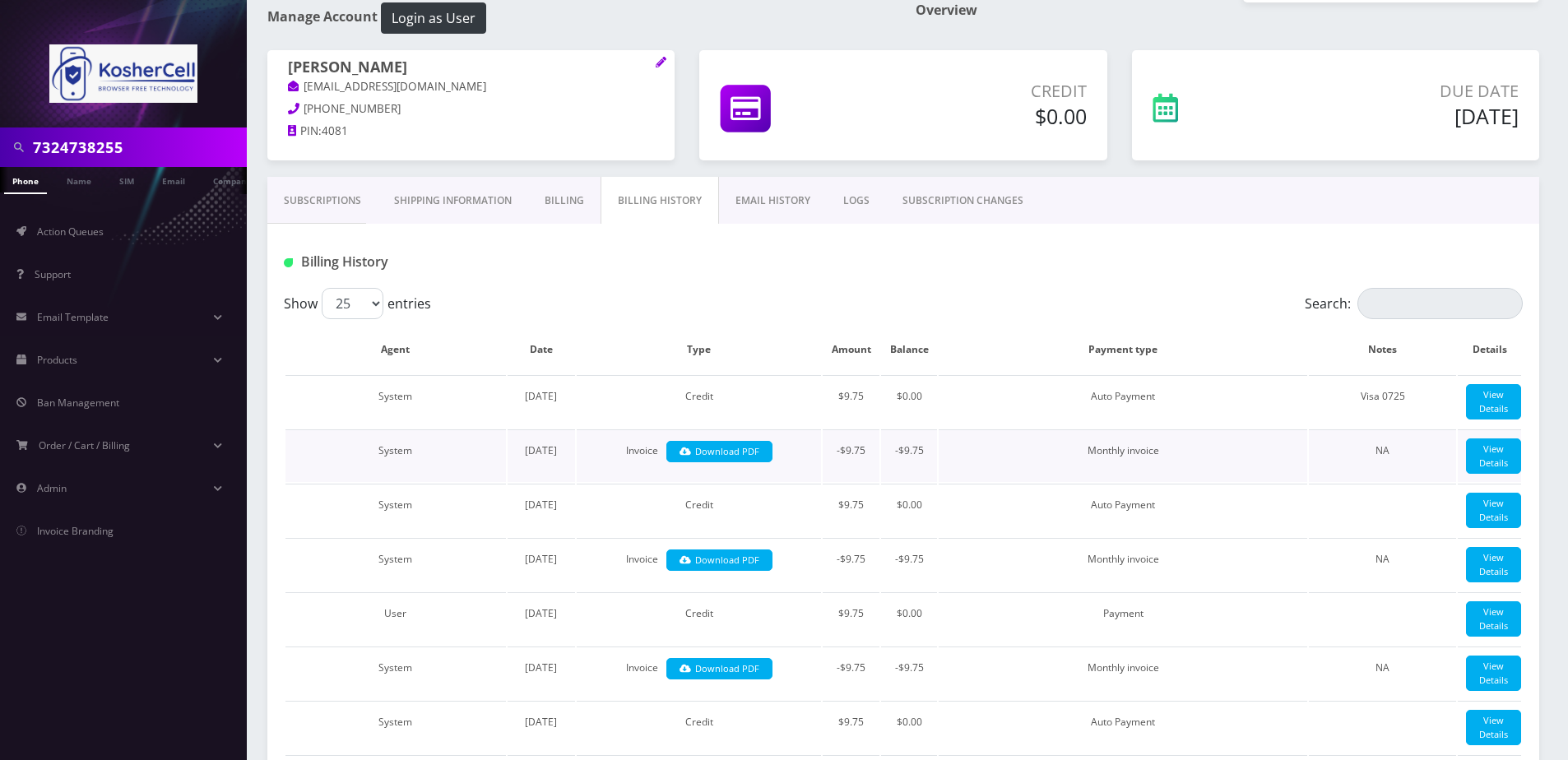
drag, startPoint x: 561, startPoint y: 495, endPoint x: 517, endPoint y: 458, distance: 57.5
click at [517, 458] on td "[DATE]" at bounding box center [541, 456] width 68 height 52
drag, startPoint x: 517, startPoint y: 458, endPoint x: 511, endPoint y: 468, distance: 11.7
click at [511, 468] on td "[DATE]" at bounding box center [541, 456] width 68 height 52
